Goal: Task Accomplishment & Management: Use online tool/utility

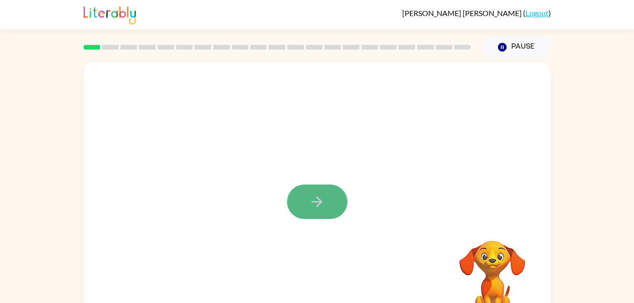
click at [315, 204] on icon "button" at bounding box center [317, 201] width 17 height 17
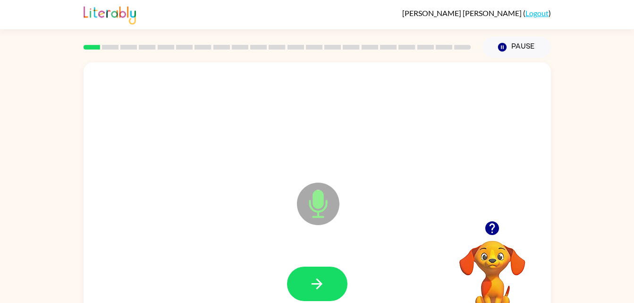
click at [313, 205] on icon "Microphone The Microphone is here when it is your turn to talk" at bounding box center [365, 215] width 142 height 71
click at [321, 206] on icon "Microphone The Microphone is here when it is your turn to talk" at bounding box center [365, 215] width 142 height 71
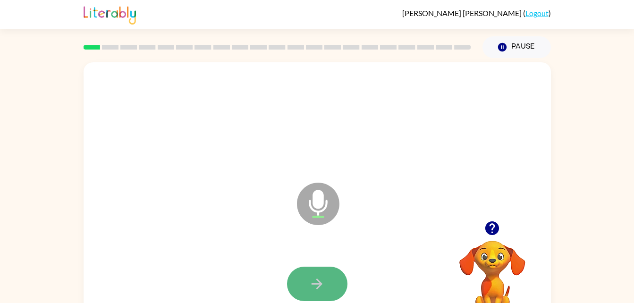
drag, startPoint x: 321, startPoint y: 206, endPoint x: 330, endPoint y: 279, distance: 73.6
click at [330, 279] on button "button" at bounding box center [317, 284] width 60 height 34
click at [310, 197] on icon at bounding box center [318, 204] width 42 height 42
click at [319, 287] on icon "button" at bounding box center [317, 284] width 17 height 17
click at [326, 276] on button "button" at bounding box center [317, 284] width 60 height 34
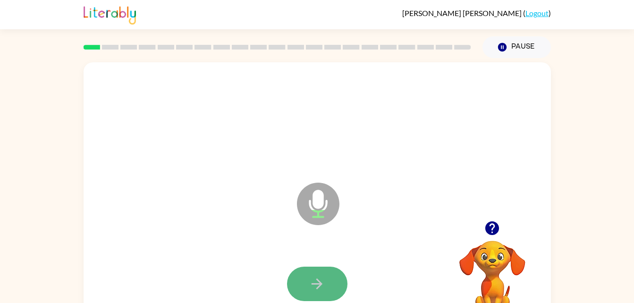
click at [326, 280] on button "button" at bounding box center [317, 284] width 60 height 34
click at [313, 276] on icon "button" at bounding box center [317, 284] width 17 height 17
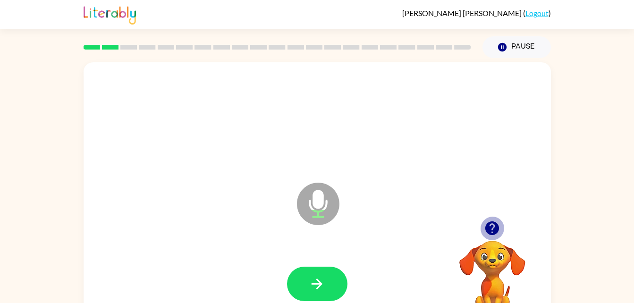
click at [493, 226] on icon "button" at bounding box center [492, 228] width 14 height 14
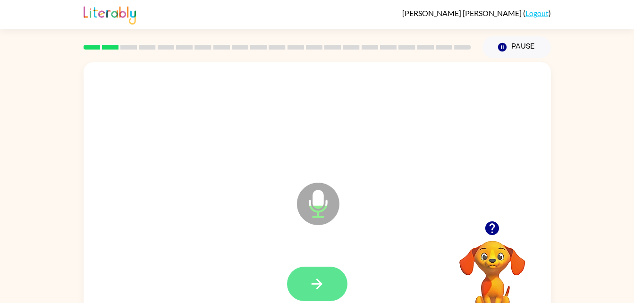
click at [323, 280] on icon "button" at bounding box center [317, 284] width 17 height 17
drag, startPoint x: 323, startPoint y: 280, endPoint x: 309, endPoint y: 283, distance: 14.0
click at [309, 283] on icon "button" at bounding box center [317, 284] width 17 height 17
click at [309, 287] on icon "button" at bounding box center [317, 284] width 17 height 17
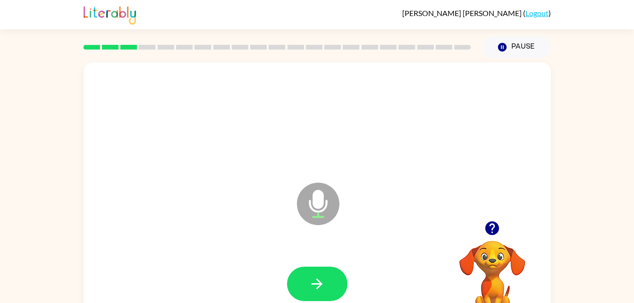
drag, startPoint x: 309, startPoint y: 287, endPoint x: 247, endPoint y: 270, distance: 64.4
click at [247, 270] on div at bounding box center [317, 283] width 448 height 77
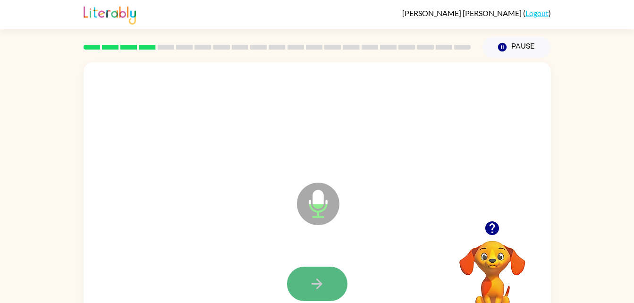
click at [316, 283] on icon "button" at bounding box center [316, 283] width 11 height 11
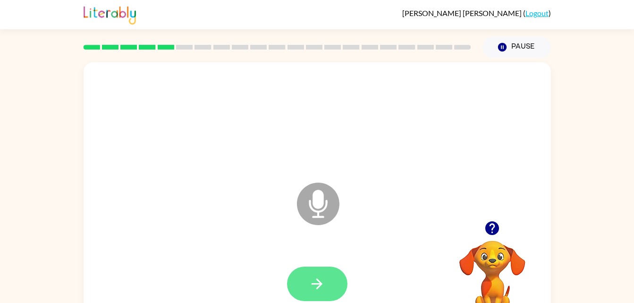
click at [318, 278] on icon "button" at bounding box center [317, 284] width 17 height 17
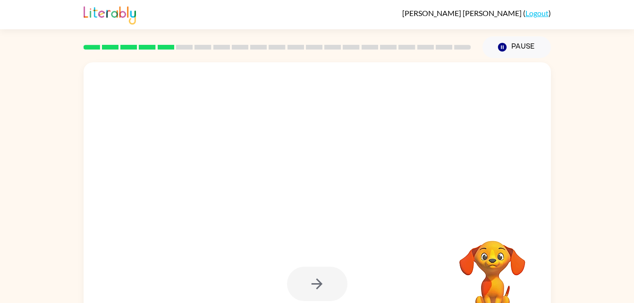
click at [481, 259] on video "Your browser must support playing .mp4 files to use Literably. Please try using…" at bounding box center [492, 273] width 94 height 94
click at [431, 252] on div at bounding box center [317, 283] width 448 height 77
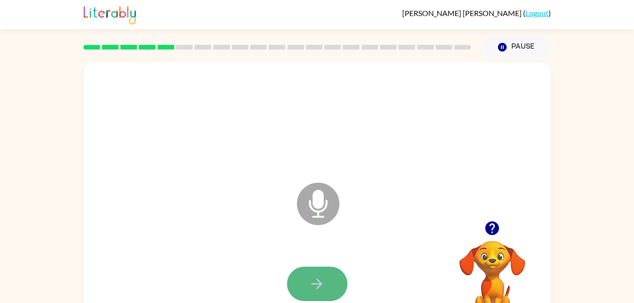
click at [329, 281] on button "button" at bounding box center [317, 284] width 60 height 34
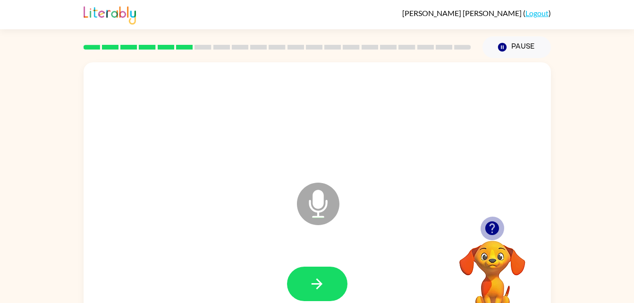
click at [498, 224] on icon "button" at bounding box center [492, 228] width 17 height 17
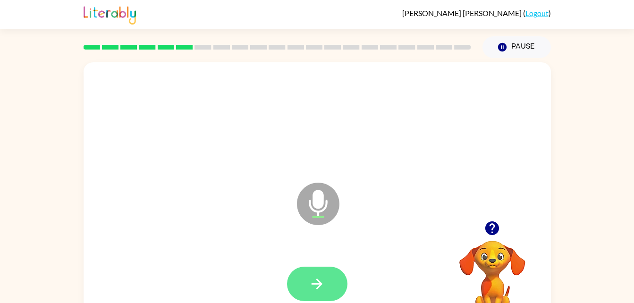
click at [310, 276] on icon "button" at bounding box center [317, 284] width 17 height 17
click at [333, 276] on button "button" at bounding box center [317, 284] width 60 height 34
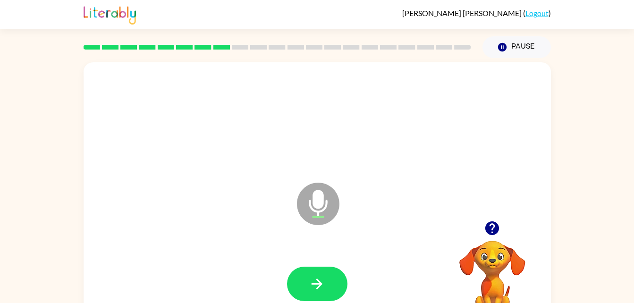
click at [489, 228] on icon "button" at bounding box center [492, 228] width 14 height 14
click at [319, 275] on button "button" at bounding box center [317, 284] width 60 height 34
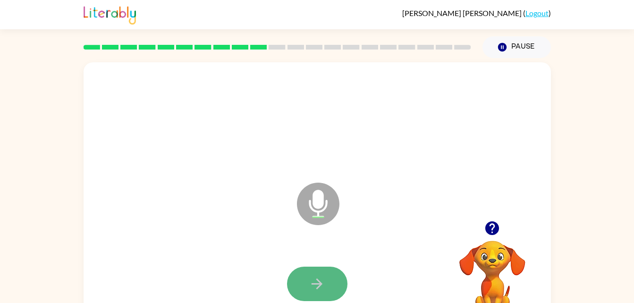
click at [314, 283] on icon "button" at bounding box center [316, 283] width 11 height 11
click at [314, 286] on icon "button" at bounding box center [317, 284] width 17 height 17
drag, startPoint x: 314, startPoint y: 286, endPoint x: 300, endPoint y: 287, distance: 13.7
click at [300, 287] on button "button" at bounding box center [317, 284] width 60 height 34
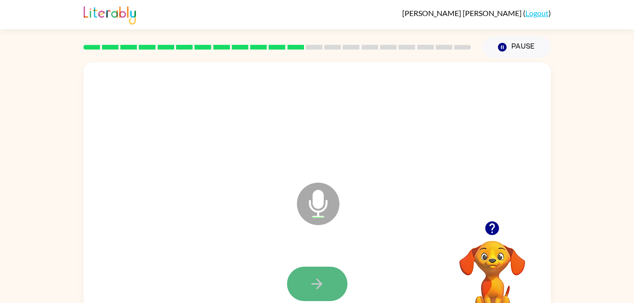
click at [297, 284] on button "button" at bounding box center [317, 284] width 60 height 34
click at [295, 288] on button "button" at bounding box center [317, 284] width 60 height 34
click at [303, 272] on button "button" at bounding box center [317, 284] width 60 height 34
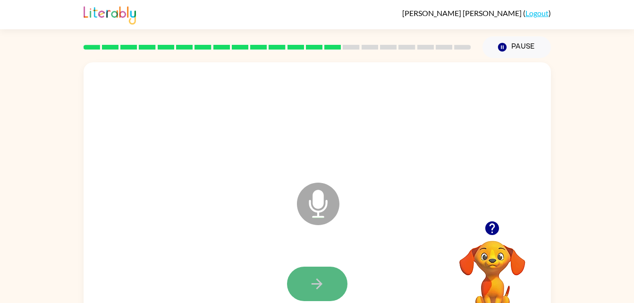
click at [318, 286] on icon "button" at bounding box center [316, 283] width 11 height 11
click at [323, 272] on button "button" at bounding box center [317, 284] width 60 height 34
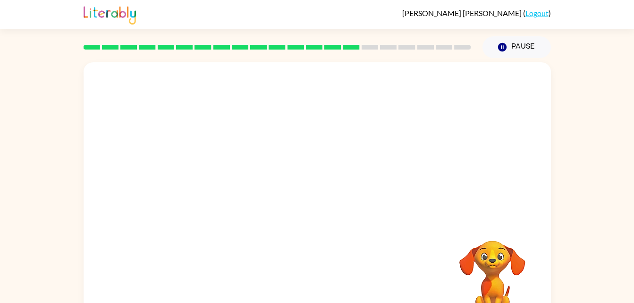
drag, startPoint x: 323, startPoint y: 272, endPoint x: 288, endPoint y: 243, distance: 45.2
click at [288, 243] on div at bounding box center [317, 196] width 467 height 269
drag, startPoint x: 288, startPoint y: 243, endPoint x: 327, endPoint y: 167, distance: 85.2
click at [327, 167] on div at bounding box center [317, 196] width 467 height 269
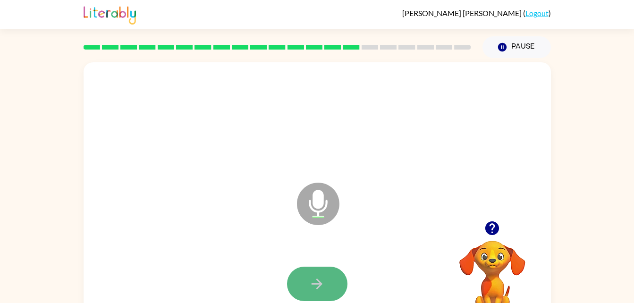
click at [326, 279] on button "button" at bounding box center [317, 284] width 60 height 34
click at [325, 278] on icon "button" at bounding box center [317, 284] width 17 height 17
click at [325, 281] on button "button" at bounding box center [317, 284] width 60 height 34
click at [316, 276] on icon "button" at bounding box center [317, 284] width 17 height 17
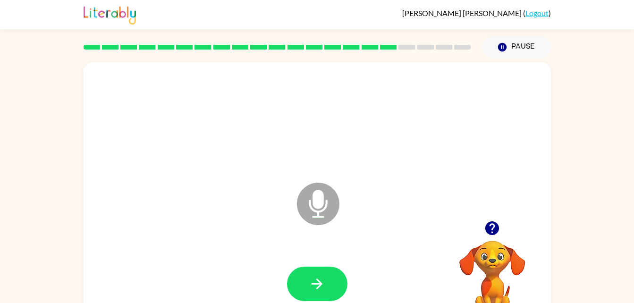
drag, startPoint x: 316, startPoint y: 276, endPoint x: 306, endPoint y: 285, distance: 13.0
click at [306, 285] on button "button" at bounding box center [317, 284] width 60 height 34
drag, startPoint x: 306, startPoint y: 285, endPoint x: 300, endPoint y: 288, distance: 7.0
click at [300, 288] on button "button" at bounding box center [317, 284] width 60 height 34
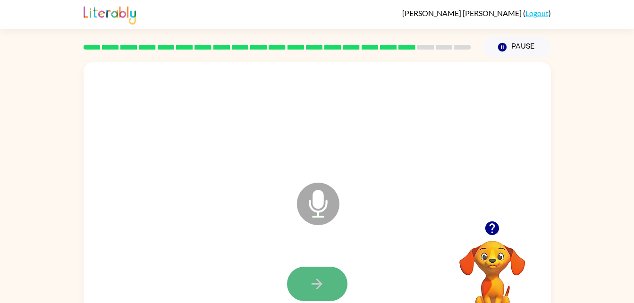
drag, startPoint x: 300, startPoint y: 288, endPoint x: 301, endPoint y: 297, distance: 9.1
drag, startPoint x: 301, startPoint y: 297, endPoint x: 292, endPoint y: 283, distance: 16.9
click at [292, 283] on button "button" at bounding box center [317, 284] width 60 height 34
click at [323, 279] on icon "button" at bounding box center [317, 284] width 17 height 17
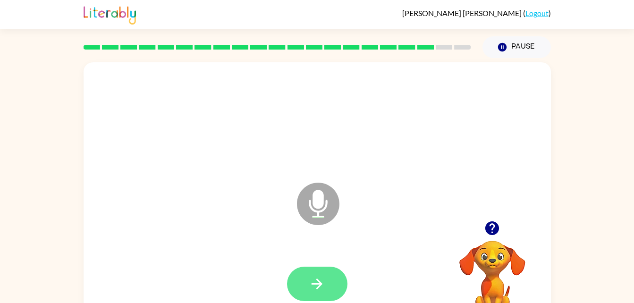
drag, startPoint x: 323, startPoint y: 279, endPoint x: 313, endPoint y: 280, distance: 10.0
click at [313, 280] on icon "button" at bounding box center [317, 284] width 17 height 17
click at [317, 285] on icon "button" at bounding box center [317, 284] width 17 height 17
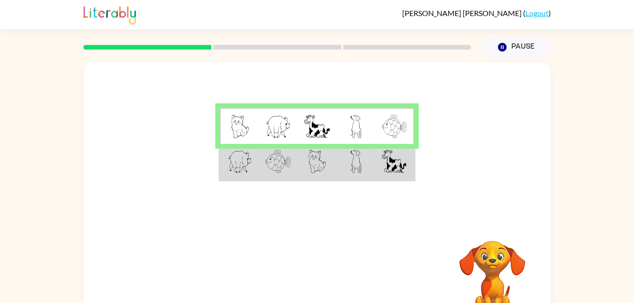
click at [236, 172] on img at bounding box center [239, 162] width 25 height 24
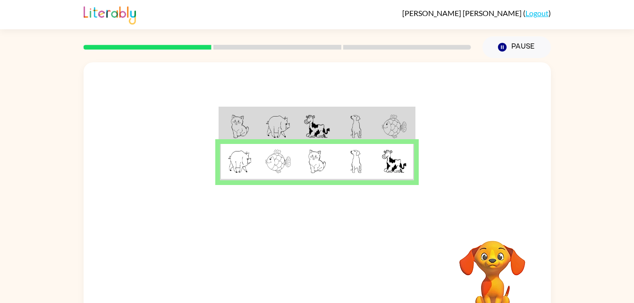
click at [236, 170] on img at bounding box center [239, 162] width 25 height 24
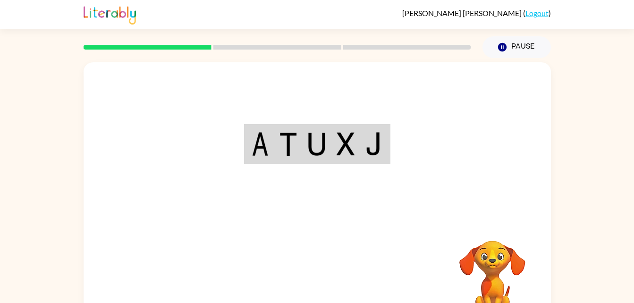
click at [313, 270] on div "Your browser must support playing .mp4 files to use Literably. Please try using…" at bounding box center [317, 196] width 467 height 269
click at [369, 133] on img at bounding box center [373, 144] width 17 height 24
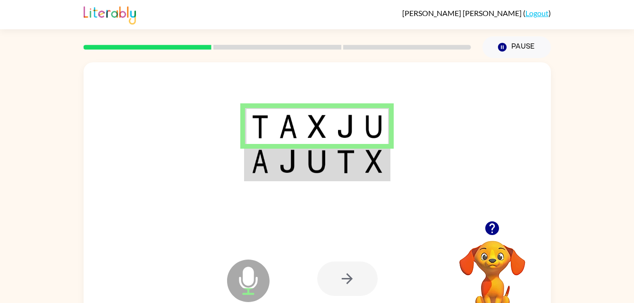
click at [271, 129] on td at bounding box center [259, 126] width 29 height 36
click at [283, 170] on img at bounding box center [288, 162] width 18 height 24
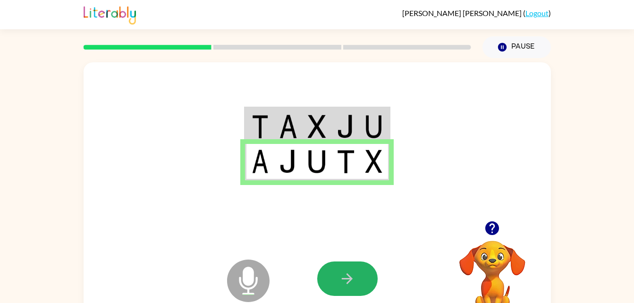
drag, startPoint x: 357, startPoint y: 278, endPoint x: 350, endPoint y: 276, distance: 7.5
click at [350, 276] on button "button" at bounding box center [347, 278] width 60 height 34
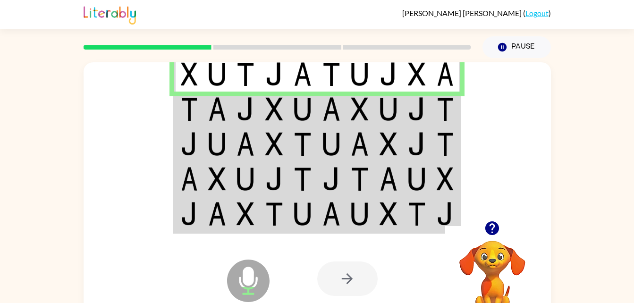
click at [231, 112] on td at bounding box center [217, 109] width 29 height 35
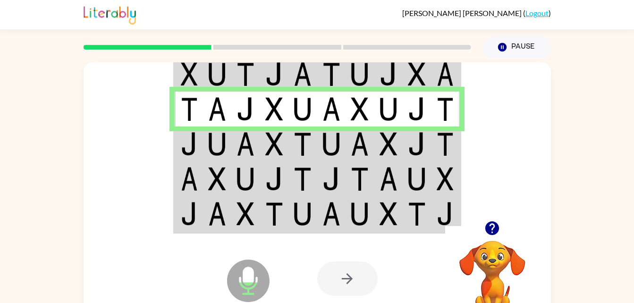
click at [217, 152] on img at bounding box center [217, 144] width 18 height 24
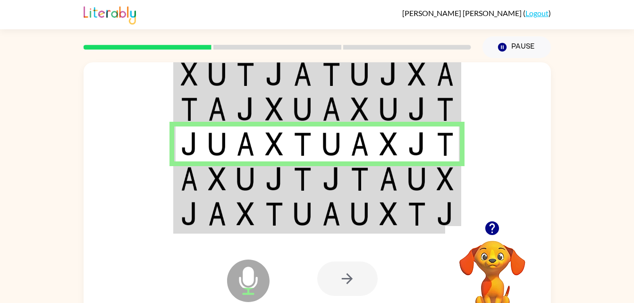
click at [218, 171] on img at bounding box center [217, 179] width 18 height 24
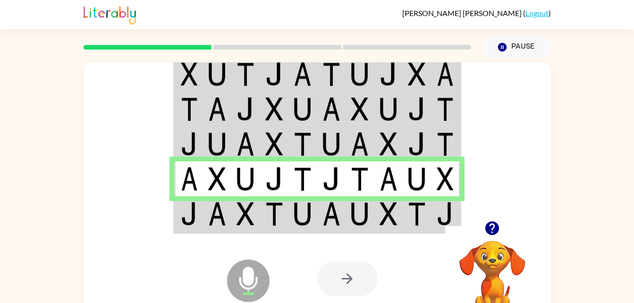
click at [245, 245] on icon at bounding box center [248, 259] width 24 height 71
click at [245, 223] on img at bounding box center [245, 214] width 18 height 24
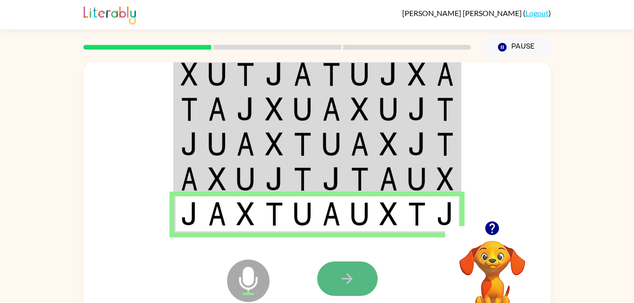
click at [346, 273] on icon "button" at bounding box center [347, 278] width 17 height 17
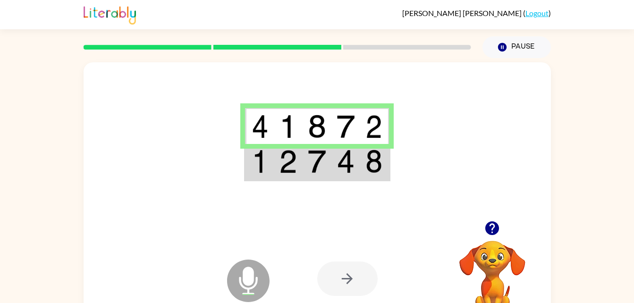
click at [351, 117] on img at bounding box center [345, 127] width 18 height 24
click at [335, 166] on td at bounding box center [345, 162] width 29 height 36
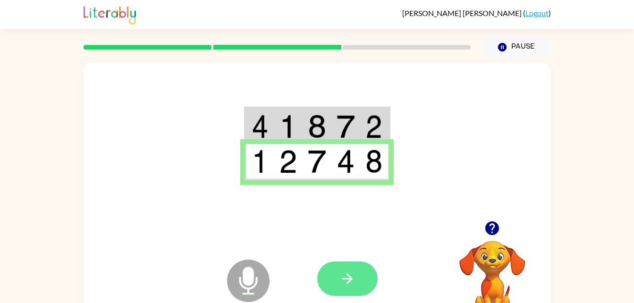
click at [361, 282] on button "button" at bounding box center [347, 278] width 60 height 34
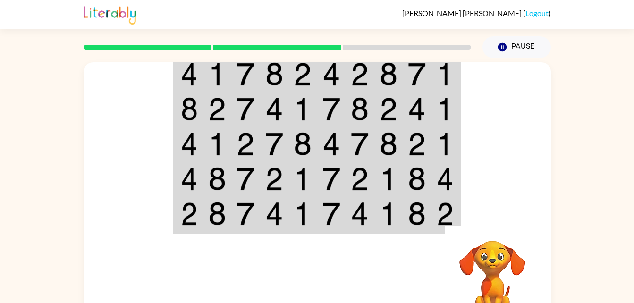
click at [318, 76] on td at bounding box center [331, 74] width 29 height 36
click at [319, 79] on td at bounding box center [331, 74] width 29 height 36
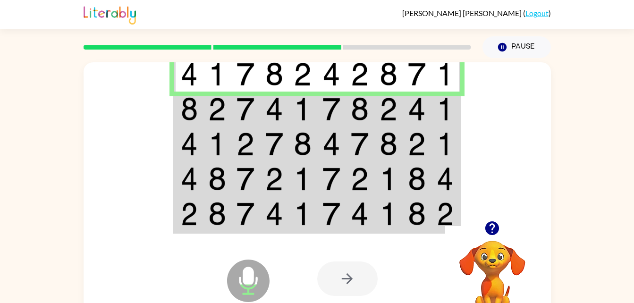
click at [311, 107] on img at bounding box center [302, 109] width 18 height 24
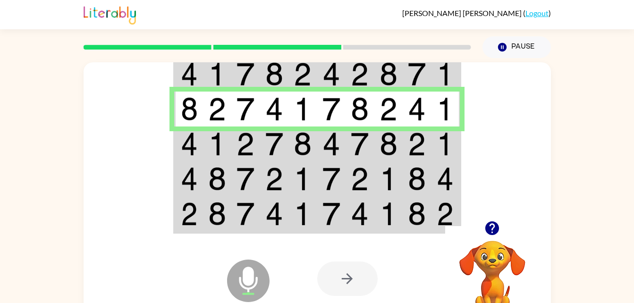
drag, startPoint x: 311, startPoint y: 107, endPoint x: 282, endPoint y: 150, distance: 51.7
click at [282, 150] on tbody at bounding box center [316, 144] width 285 height 177
click at [282, 150] on img at bounding box center [274, 144] width 18 height 24
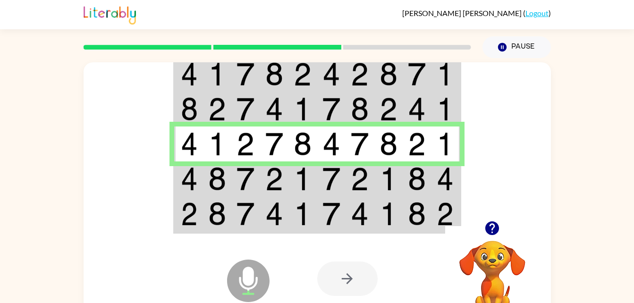
click at [265, 176] on img at bounding box center [274, 179] width 18 height 24
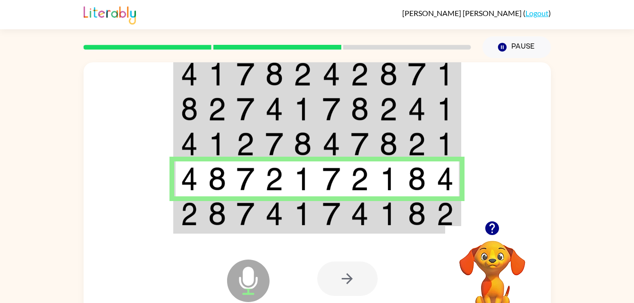
click at [276, 213] on img at bounding box center [274, 214] width 18 height 24
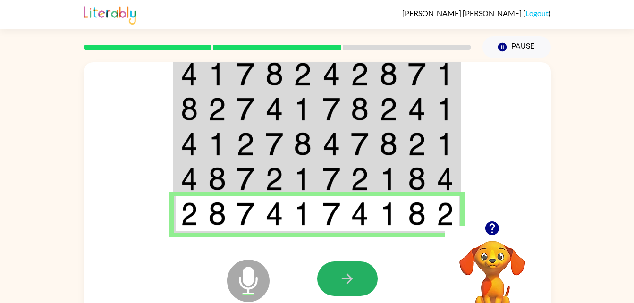
click at [350, 277] on icon "button" at bounding box center [347, 278] width 11 height 11
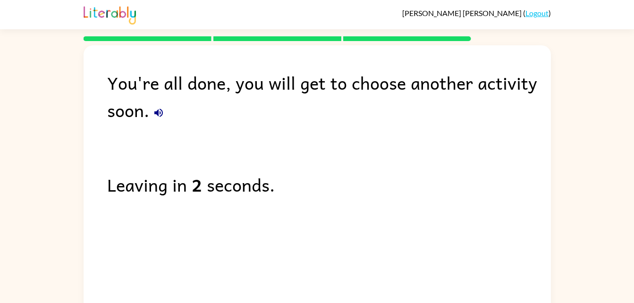
click at [158, 109] on icon "button" at bounding box center [158, 113] width 8 height 8
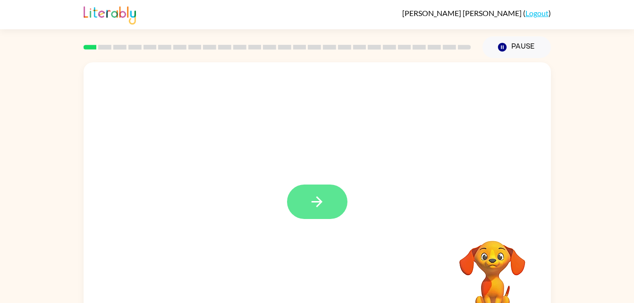
click at [328, 198] on button "button" at bounding box center [317, 201] width 60 height 34
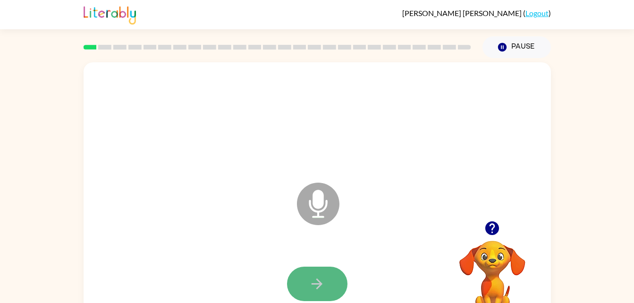
click at [331, 290] on button "button" at bounding box center [317, 284] width 60 height 34
click at [329, 287] on button "button" at bounding box center [317, 284] width 60 height 34
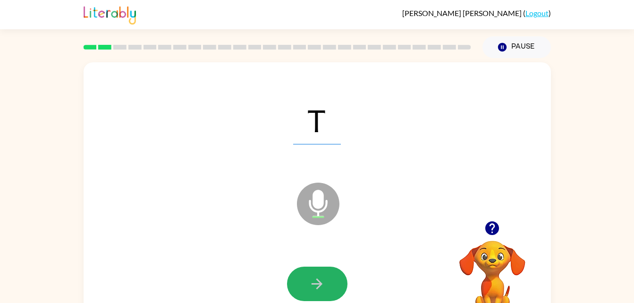
click at [318, 269] on button "button" at bounding box center [317, 284] width 60 height 34
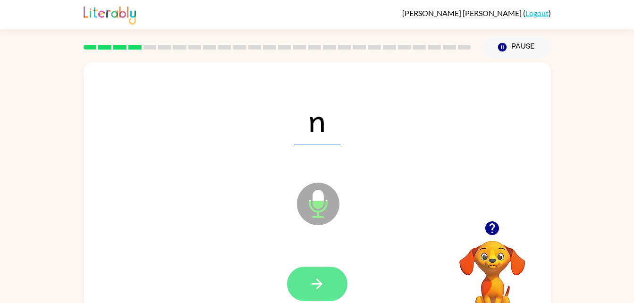
click at [300, 269] on button "button" at bounding box center [317, 284] width 60 height 34
click at [300, 269] on div at bounding box center [317, 284] width 60 height 34
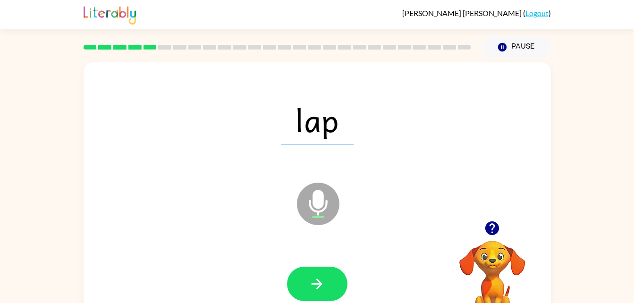
click at [300, 269] on button "button" at bounding box center [317, 284] width 60 height 34
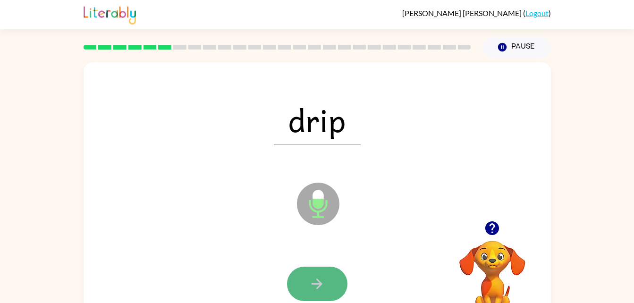
click at [330, 284] on button "button" at bounding box center [317, 284] width 60 height 34
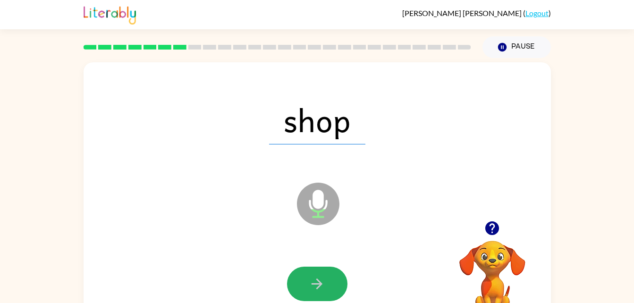
drag, startPoint x: 330, startPoint y: 284, endPoint x: 323, endPoint y: 274, distance: 12.1
click at [323, 274] on button "button" at bounding box center [317, 284] width 60 height 34
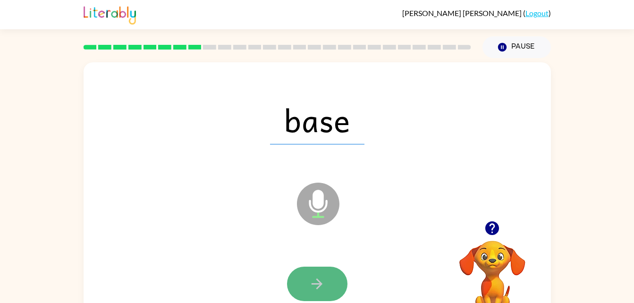
click at [323, 274] on button "button" at bounding box center [317, 284] width 60 height 34
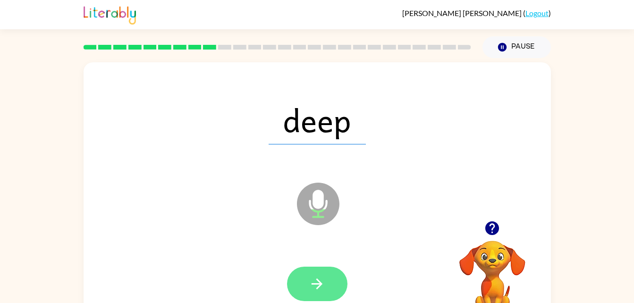
click at [324, 284] on icon "button" at bounding box center [317, 284] width 17 height 17
click at [316, 290] on icon "button" at bounding box center [317, 284] width 17 height 17
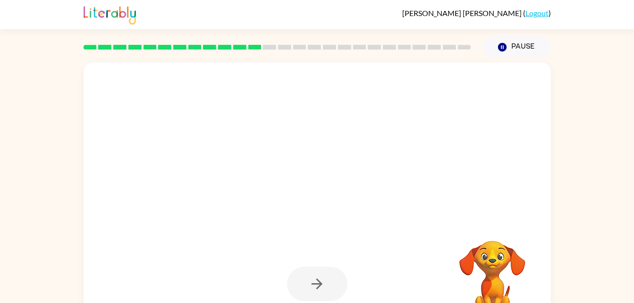
click at [316, 285] on div at bounding box center [317, 284] width 60 height 34
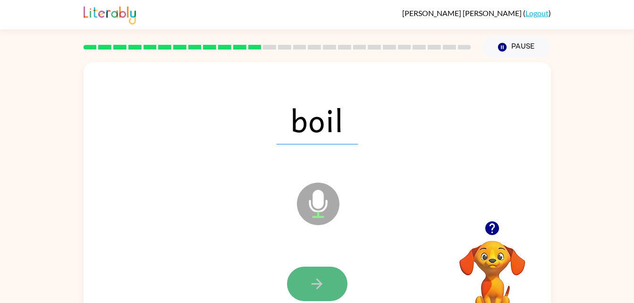
click at [306, 278] on button "button" at bounding box center [317, 284] width 60 height 34
click at [308, 280] on button "button" at bounding box center [317, 284] width 60 height 34
click at [321, 284] on icon "button" at bounding box center [316, 283] width 11 height 11
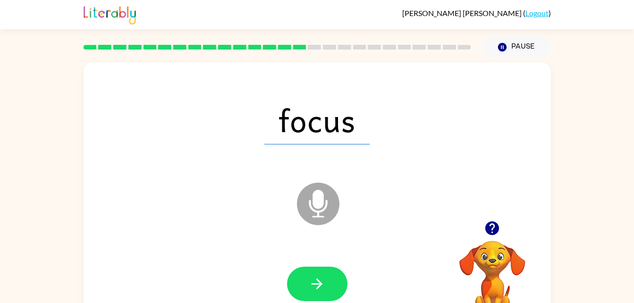
drag, startPoint x: 321, startPoint y: 284, endPoint x: 264, endPoint y: 271, distance: 58.0
click at [264, 271] on div at bounding box center [317, 283] width 448 height 77
click at [349, 265] on div at bounding box center [317, 283] width 448 height 77
click at [321, 288] on icon "button" at bounding box center [317, 284] width 17 height 17
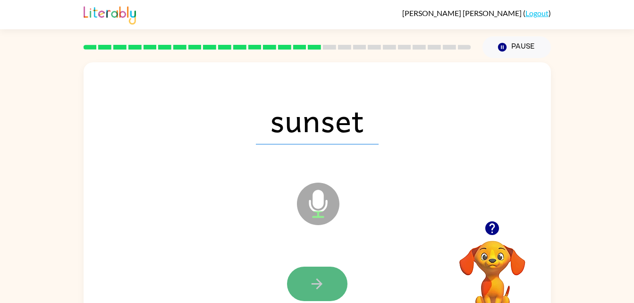
click at [320, 278] on icon "button" at bounding box center [317, 284] width 17 height 17
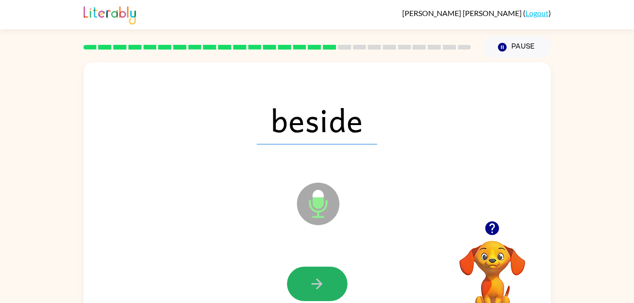
click at [320, 278] on icon "button" at bounding box center [317, 284] width 17 height 17
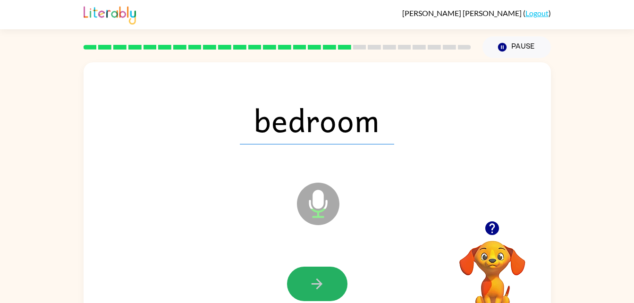
click at [320, 278] on icon "button" at bounding box center [317, 284] width 17 height 17
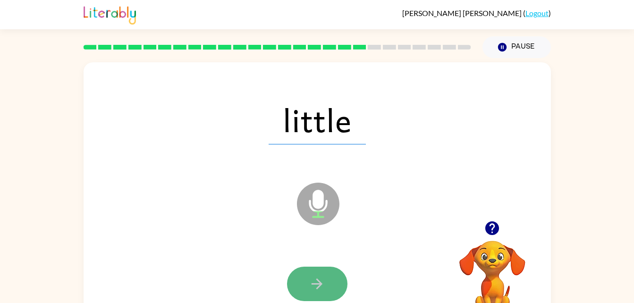
drag, startPoint x: 320, startPoint y: 278, endPoint x: 307, endPoint y: 281, distance: 13.5
click at [307, 281] on button "button" at bounding box center [317, 284] width 60 height 34
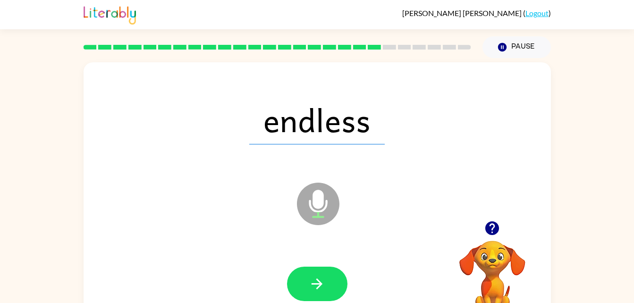
drag, startPoint x: 307, startPoint y: 281, endPoint x: 277, endPoint y: 263, distance: 34.1
click at [277, 263] on div at bounding box center [317, 283] width 448 height 77
click at [318, 276] on icon "button" at bounding box center [317, 284] width 17 height 17
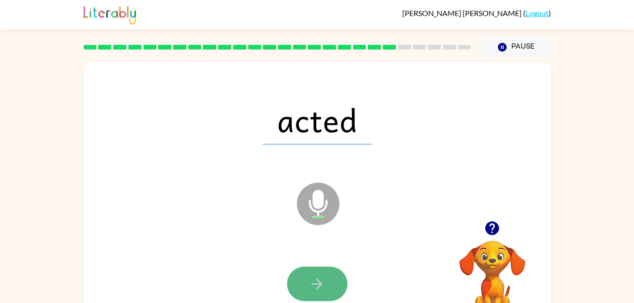
click at [313, 283] on icon "button" at bounding box center [316, 283] width 11 height 11
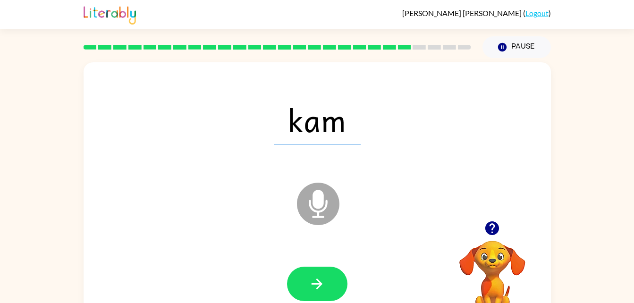
click at [170, 273] on div at bounding box center [317, 283] width 448 height 77
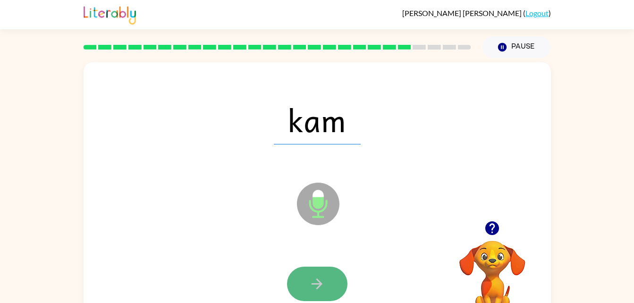
click at [320, 280] on icon "button" at bounding box center [317, 284] width 17 height 17
drag, startPoint x: 320, startPoint y: 280, endPoint x: 318, endPoint y: 270, distance: 10.6
drag, startPoint x: 318, startPoint y: 270, endPoint x: 310, endPoint y: 279, distance: 12.3
click at [310, 279] on icon "button" at bounding box center [317, 284] width 17 height 17
click at [306, 282] on button "button" at bounding box center [317, 284] width 60 height 34
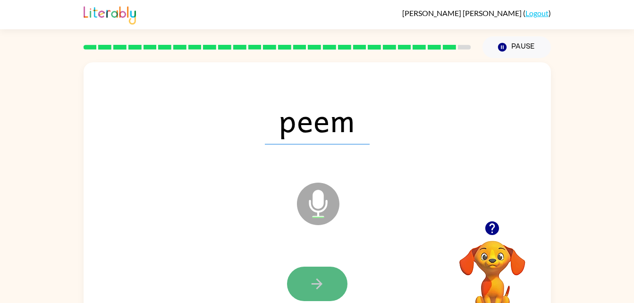
drag, startPoint x: 306, startPoint y: 282, endPoint x: 302, endPoint y: 284, distance: 4.9
click at [302, 284] on button "button" at bounding box center [317, 284] width 60 height 34
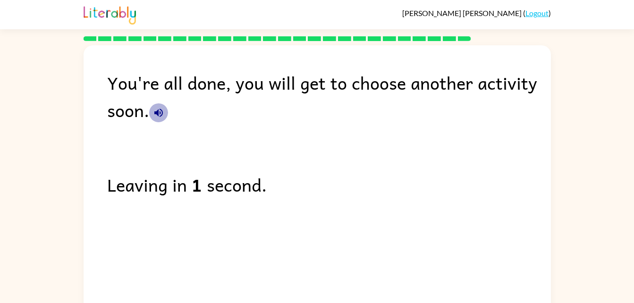
click at [158, 108] on icon "button" at bounding box center [158, 112] width 11 height 11
